Goal: Task Accomplishment & Management: Manage account settings

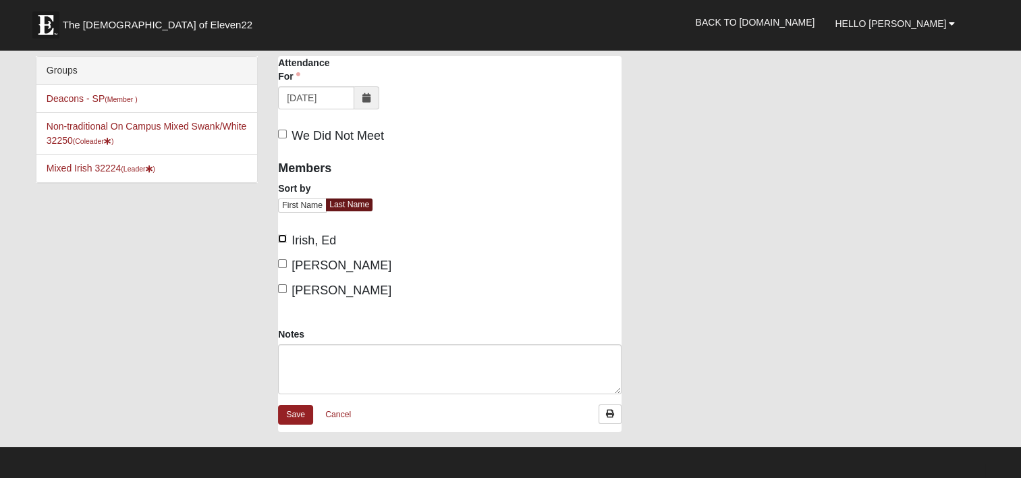
click at [283, 237] on input "Irish, Ed" at bounding box center [282, 238] width 9 height 9
checkbox input "true"
click at [285, 263] on input "[PERSON_NAME]" at bounding box center [282, 263] width 9 height 9
checkbox input "true"
click at [285, 286] on input "[PERSON_NAME]" at bounding box center [282, 288] width 9 height 9
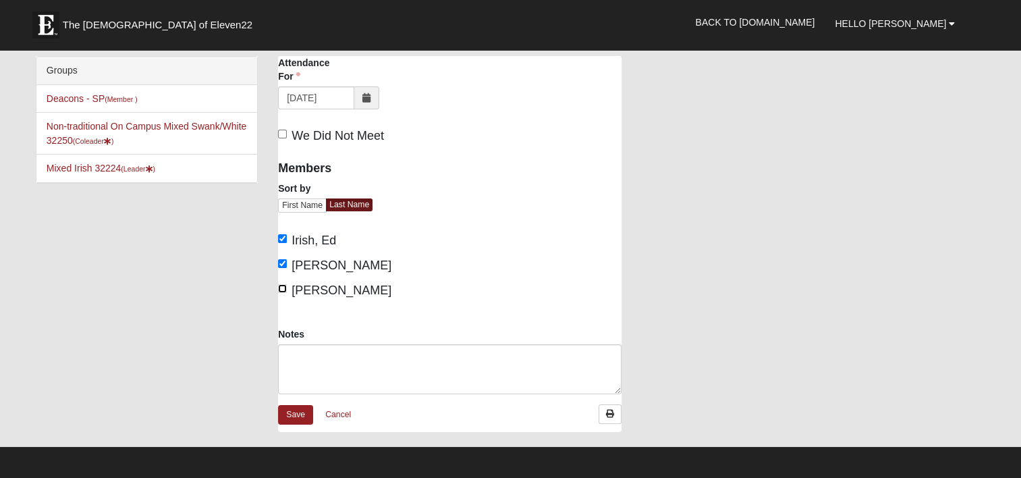
checkbox input "true"
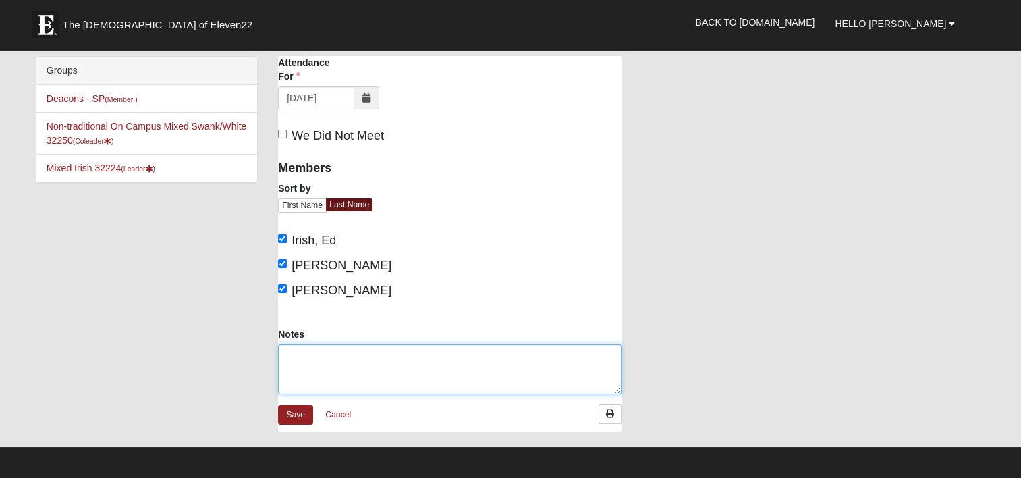
click at [309, 353] on textarea "Notes" at bounding box center [449, 369] width 343 height 50
paste textarea "Volunteers - 3 ([PERSON_NAME], [PERSON_NAME] & [PERSON_NAME]) Residents - 15 ([…"
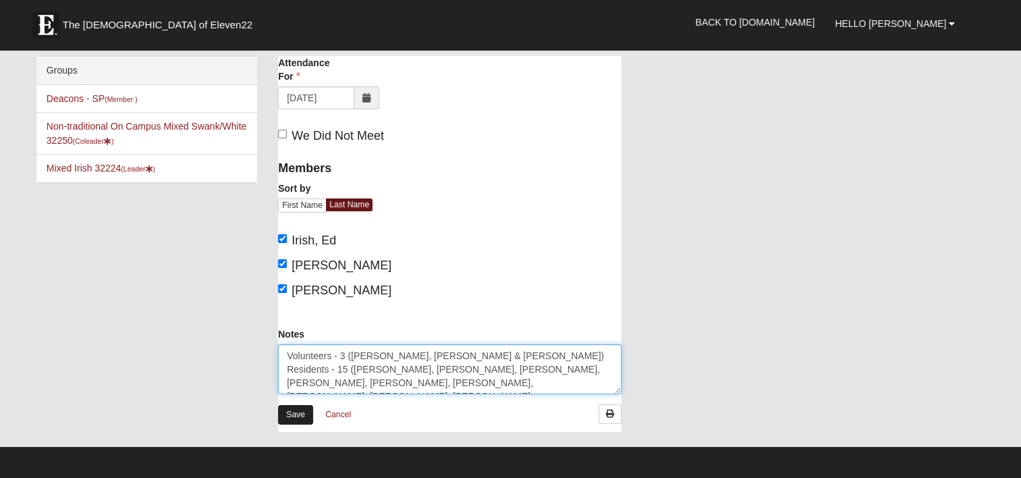
type textarea "Volunteers - 3 ([PERSON_NAME], [PERSON_NAME] & [PERSON_NAME]) Residents - 15 ([…"
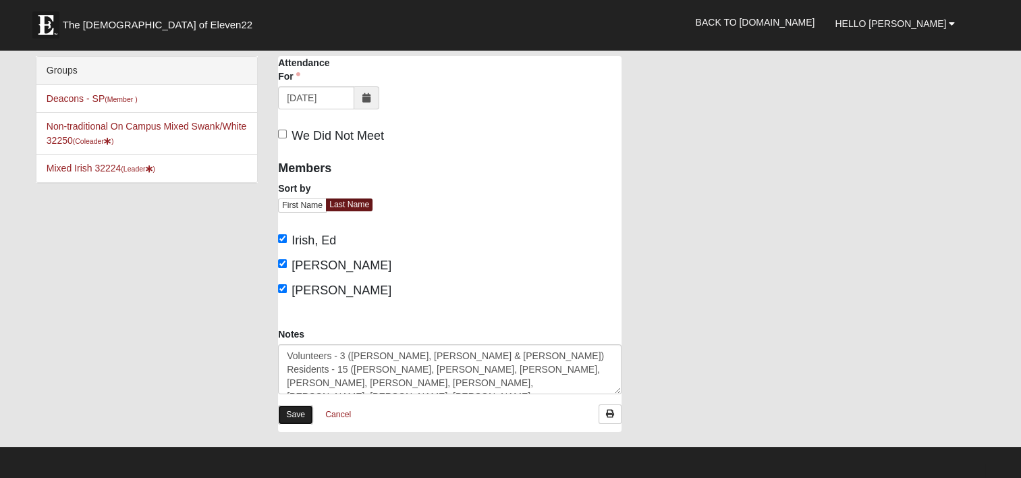
click at [308, 410] on link "Save" at bounding box center [295, 415] width 35 height 20
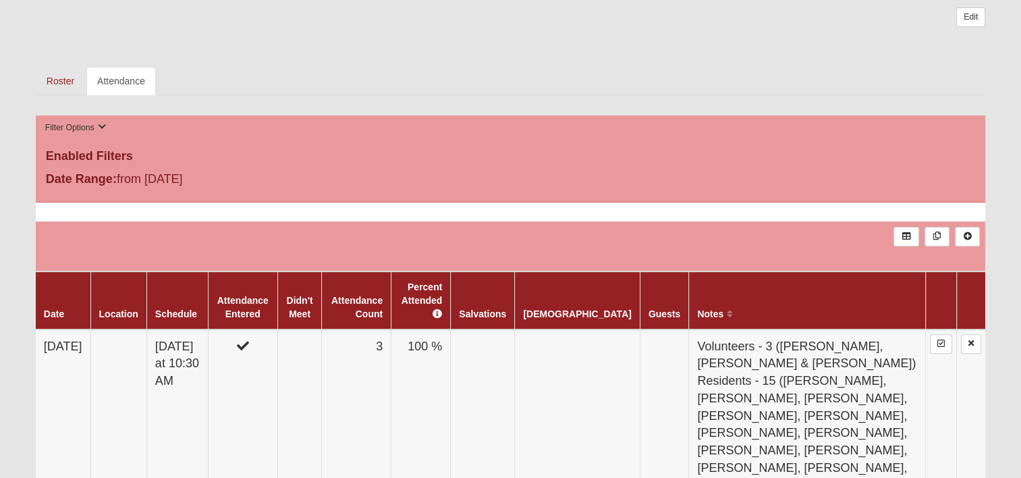
scroll to position [405, 0]
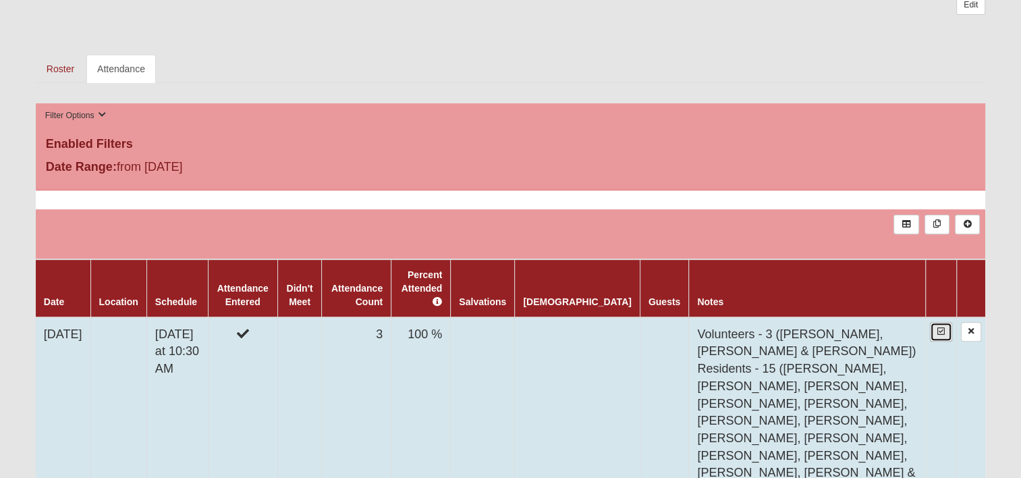
click at [938, 327] on icon at bounding box center [940, 331] width 7 height 8
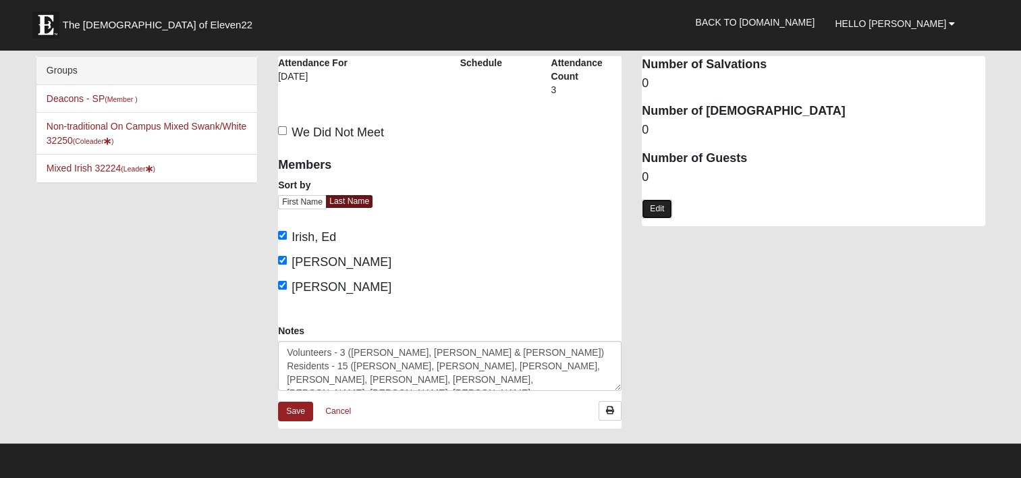
click at [653, 210] on link "Edit" at bounding box center [657, 209] width 30 height 20
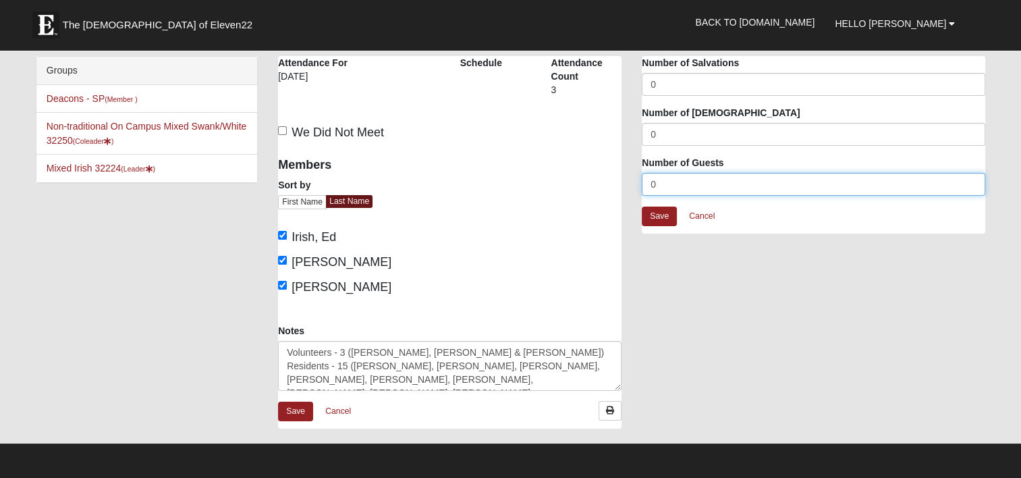
drag, startPoint x: 661, startPoint y: 181, endPoint x: 614, endPoint y: 181, distance: 47.2
click at [618, 180] on div "The Windsor at [GEOGRAPHIC_DATA] Attendance Attendance For [DATE] Schedule Atte…" at bounding box center [631, 249] width 727 height 386
type input "15"
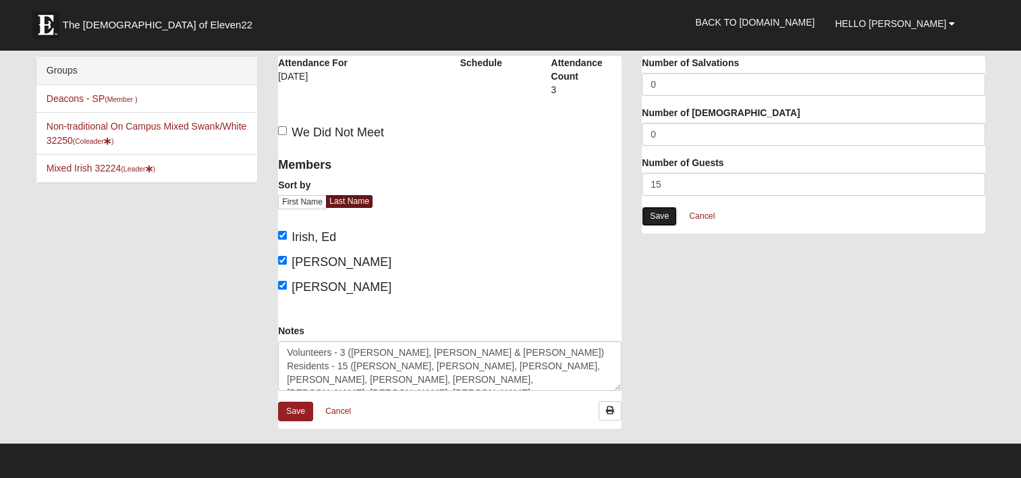
click at [658, 216] on link "Save" at bounding box center [659, 216] width 35 height 20
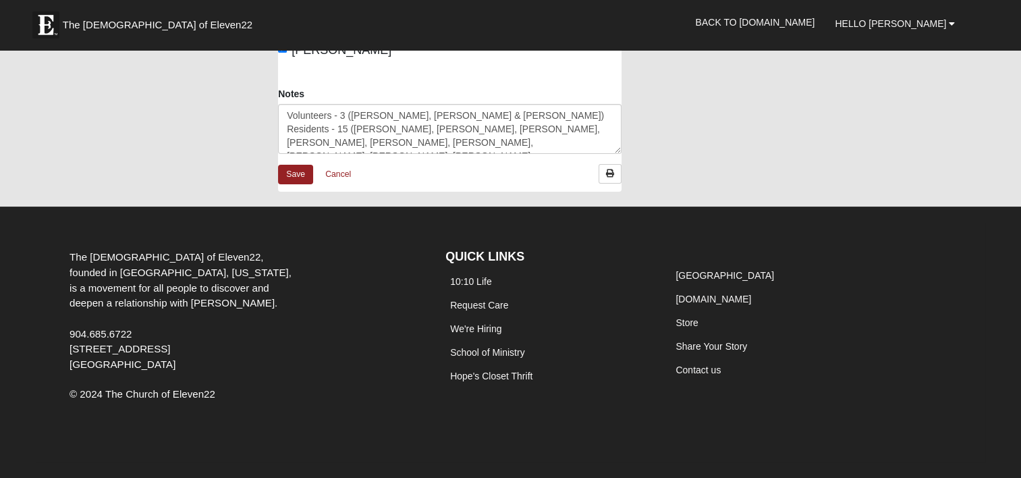
scroll to position [102, 0]
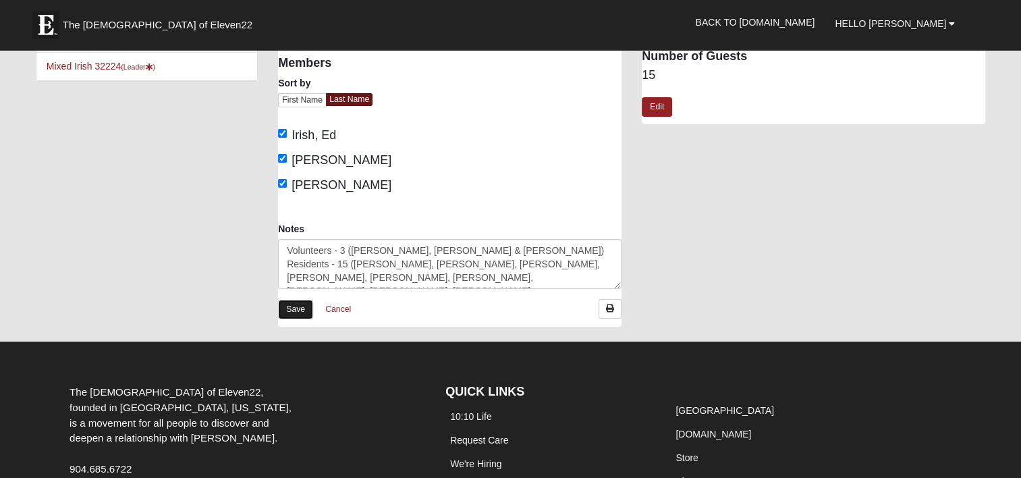
click at [296, 307] on link "Save" at bounding box center [295, 310] width 35 height 20
